Goal: Task Accomplishment & Management: Manage account settings

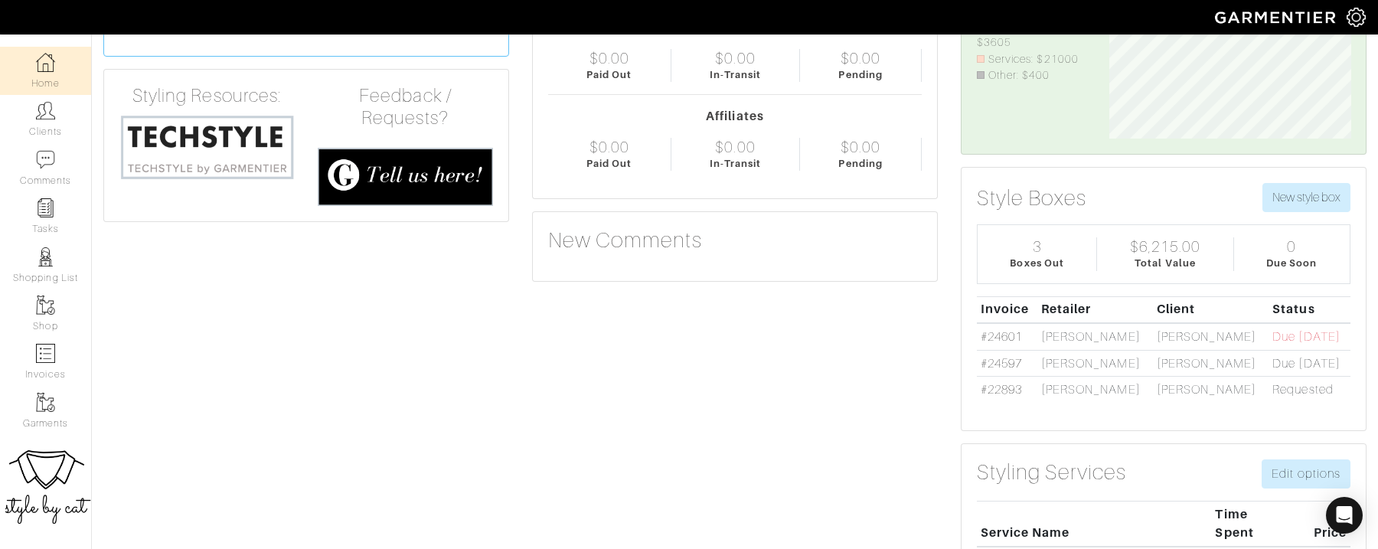
scroll to position [121, 265]
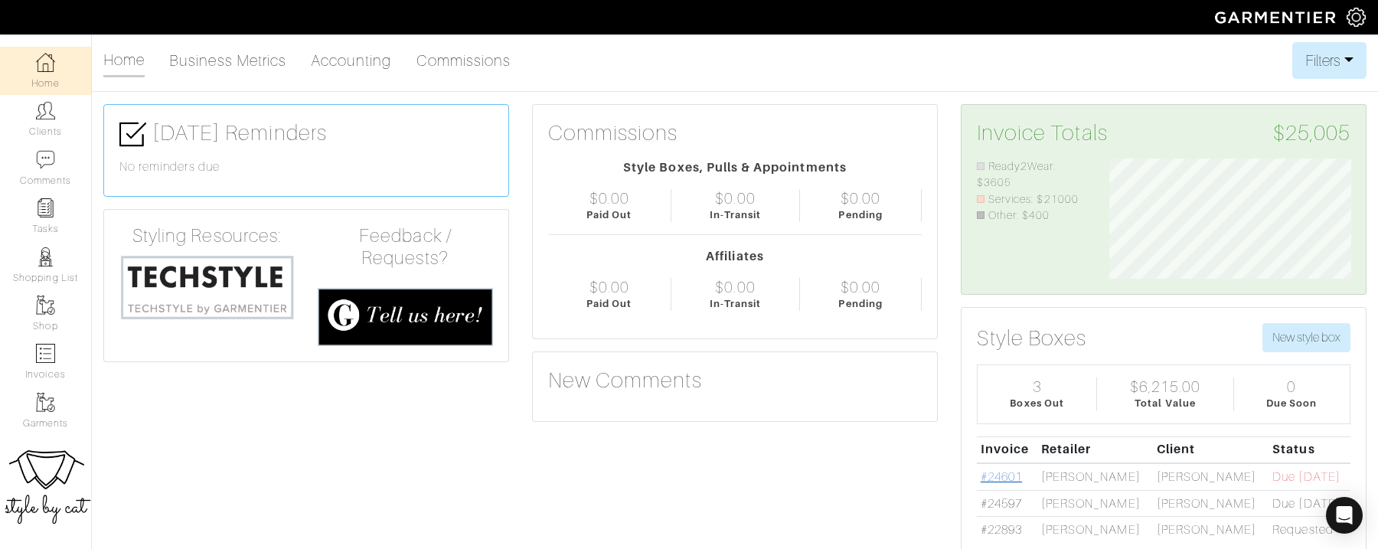
click at [1004, 475] on link "#24601" at bounding box center [1001, 477] width 41 height 14
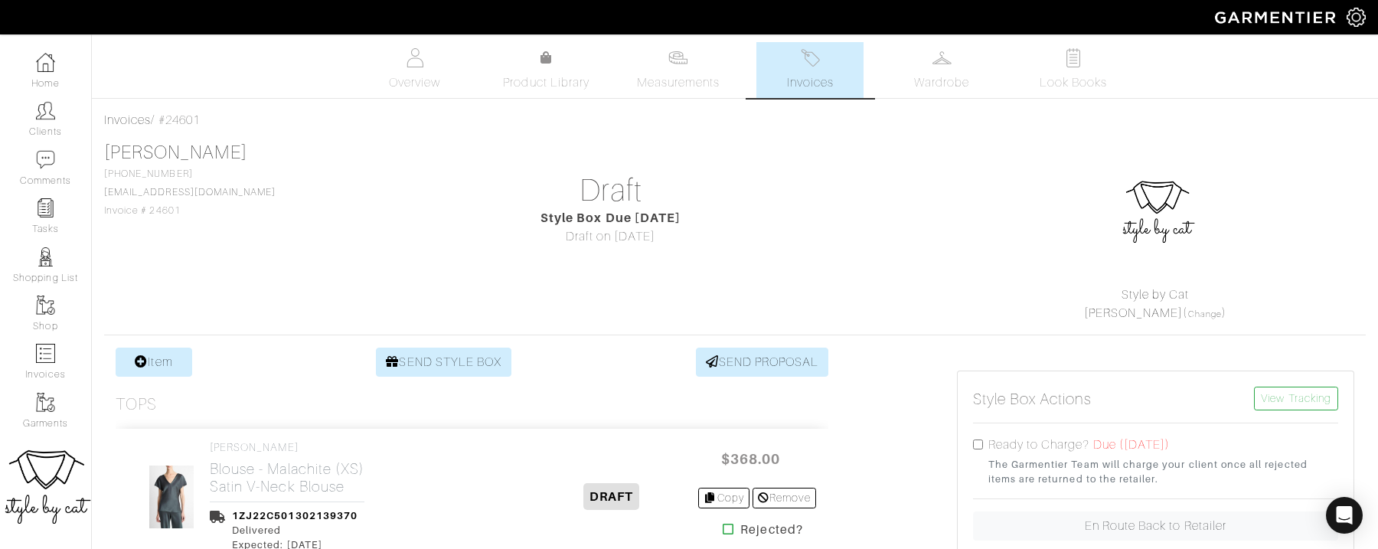
click at [804, 75] on span "Invoices" at bounding box center [810, 82] width 47 height 18
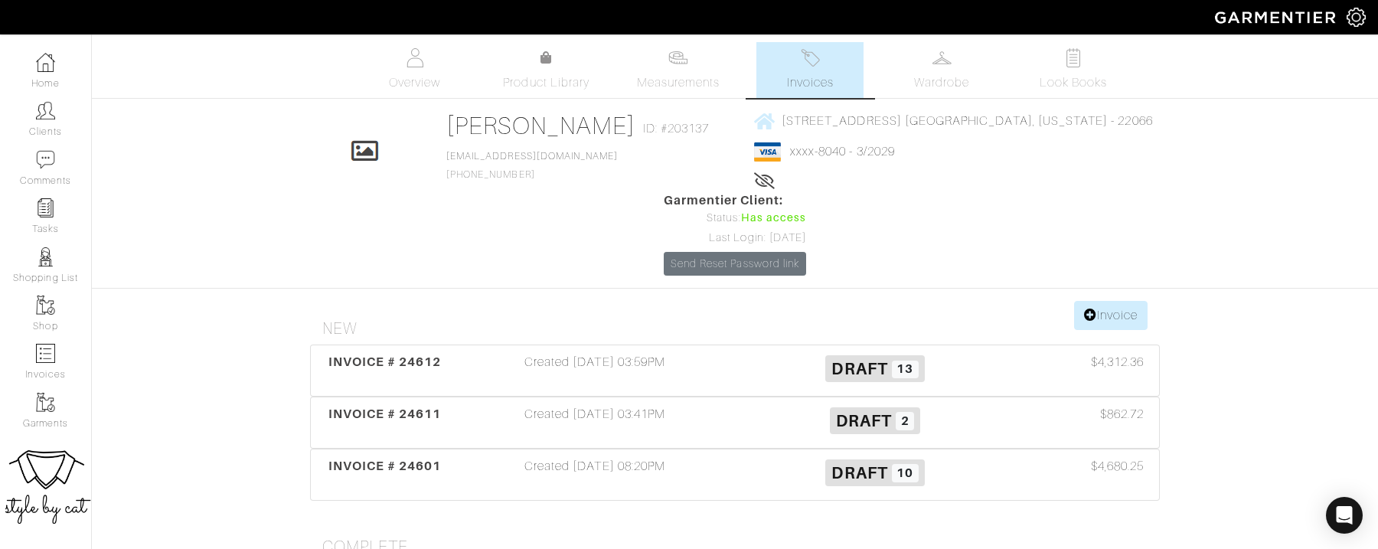
scroll to position [112, 0]
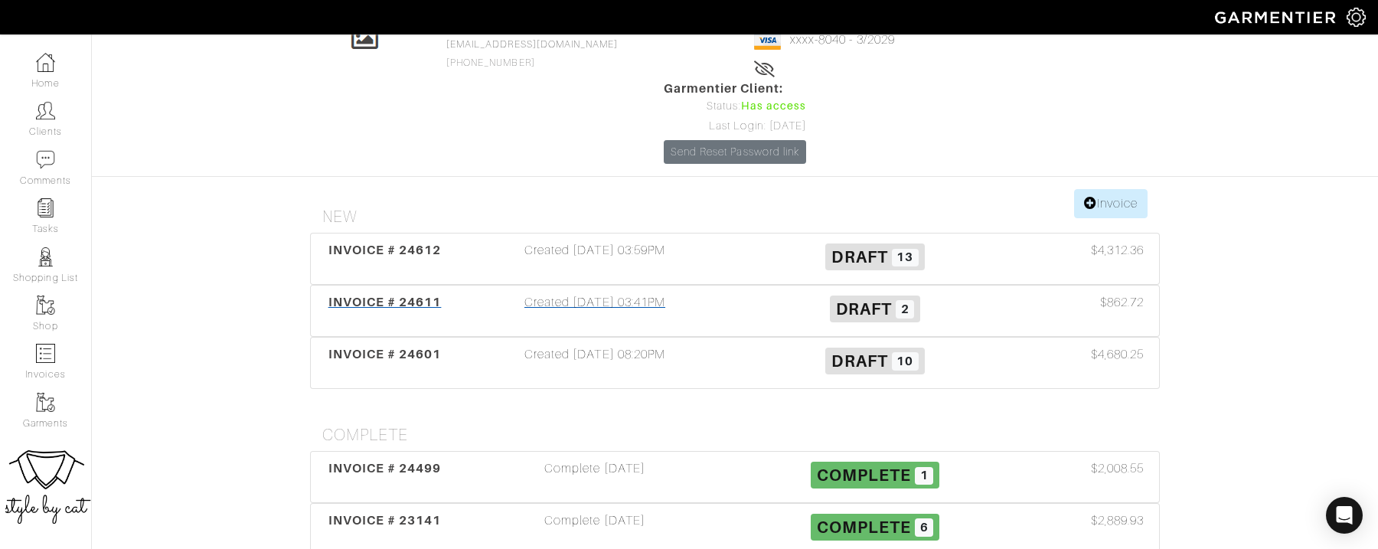
click at [427, 295] on span "INVOICE # 24611" at bounding box center [384, 302] width 113 height 15
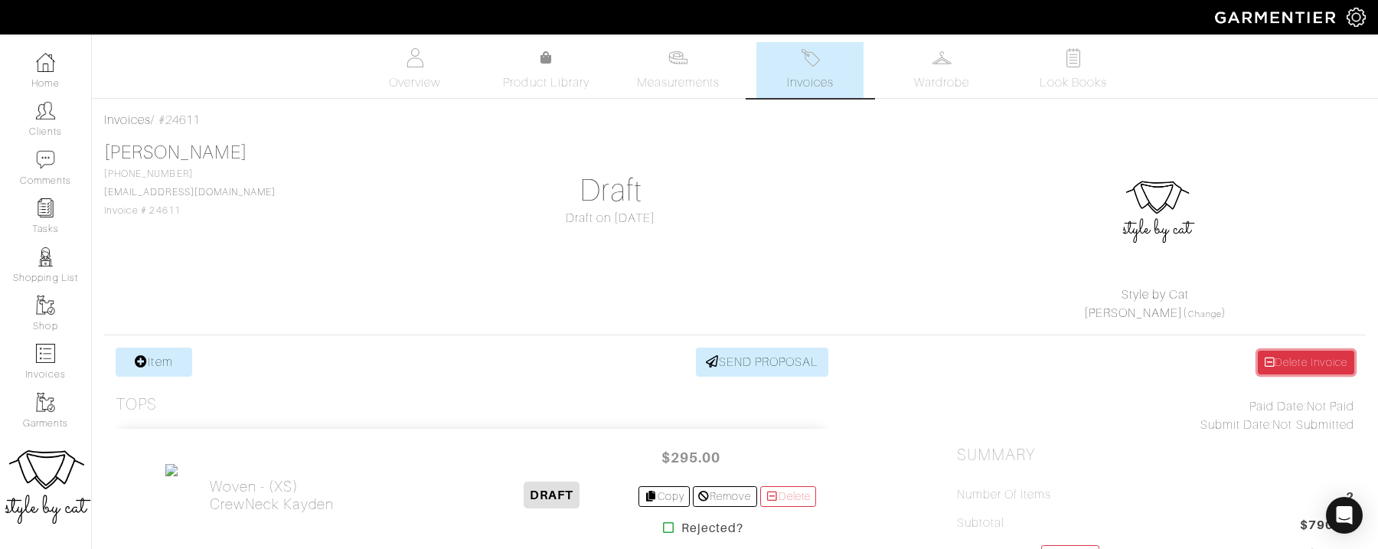
click at [1326, 370] on link "Delete Invoice" at bounding box center [1306, 363] width 96 height 24
